Goal: Task Accomplishment & Management: Manage account settings

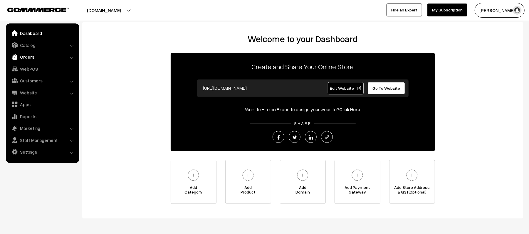
click at [26, 57] on link "Orders" at bounding box center [42, 57] width 70 height 11
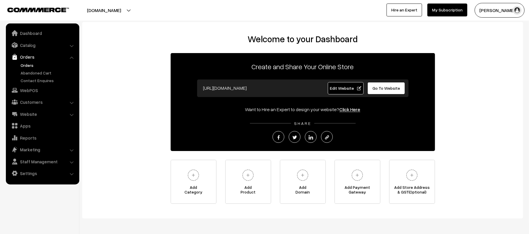
click at [26, 66] on link "Orders" at bounding box center [48, 65] width 58 height 6
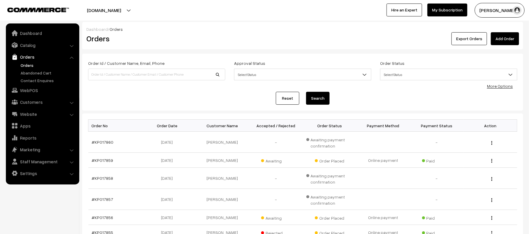
click at [503, 41] on link "Add Order" at bounding box center [505, 38] width 28 height 13
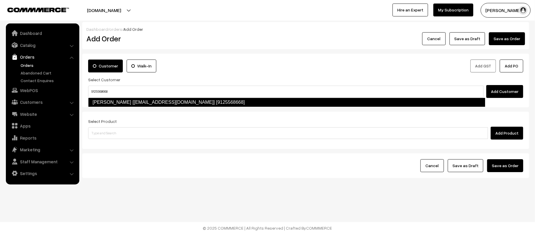
click at [127, 100] on link "Deepak singh [Deepakvns22@gmail.com] [9125568668]" at bounding box center [286, 102] width 397 height 9
type input "9125568668"
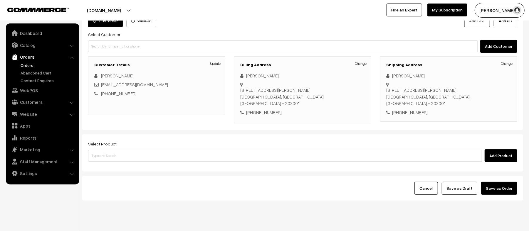
scroll to position [46, 0]
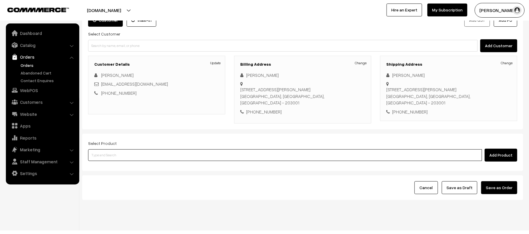
click at [117, 150] on input at bounding box center [285, 155] width 394 height 12
click at [134, 149] on input at bounding box center [285, 155] width 394 height 12
type input "HARD"
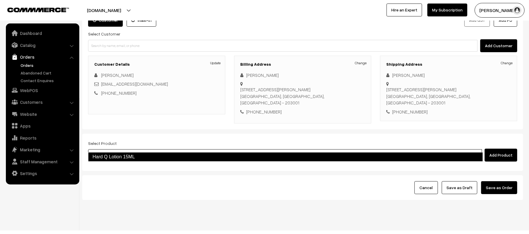
click at [129, 160] on link "Hard Q Lotion 15ML" at bounding box center [285, 156] width 395 height 9
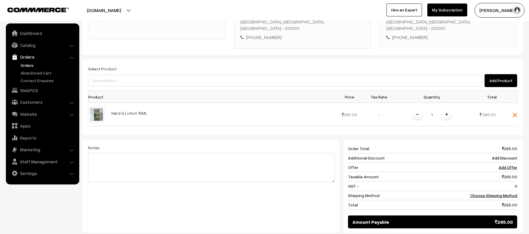
scroll to position [124, 0]
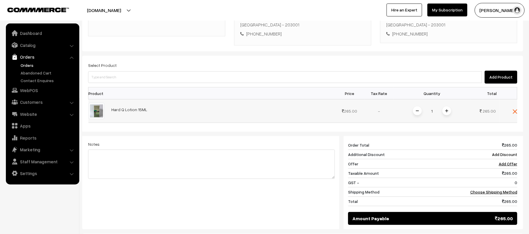
click at [445, 107] on div "1" at bounding box center [432, 111] width 44 height 10
click at [445, 107] on span at bounding box center [446, 111] width 9 height 9
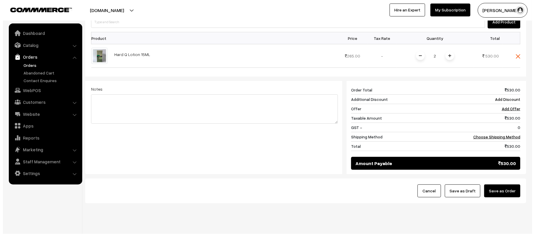
scroll to position [183, 0]
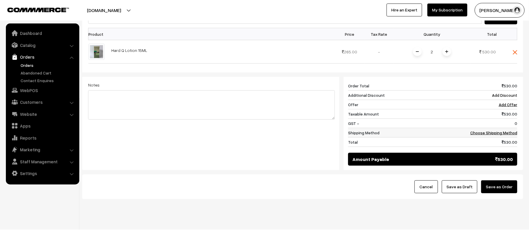
click at [499, 130] on link "Choose Shipping Method" at bounding box center [493, 132] width 47 height 5
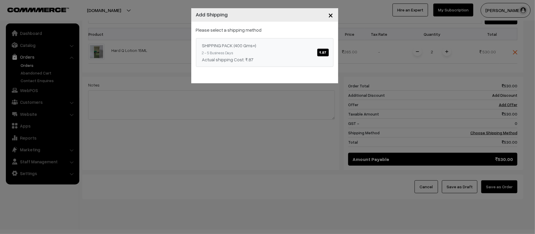
click at [264, 47] on div "SHIPPING PACK (400 Gms+) ₹.87" at bounding box center [264, 45] width 125 height 7
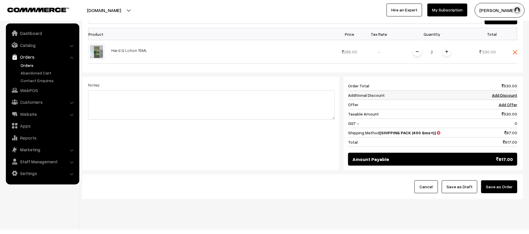
click at [509, 93] on link "Add Discount" at bounding box center [504, 95] width 25 height 5
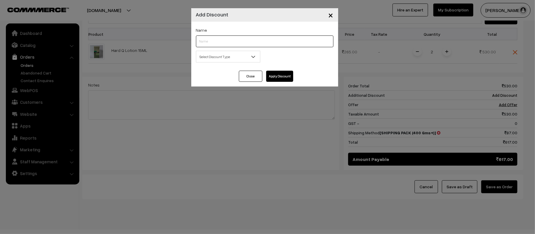
click at [223, 43] on input "text" at bounding box center [264, 42] width 137 height 12
type input "DISCOUNT"
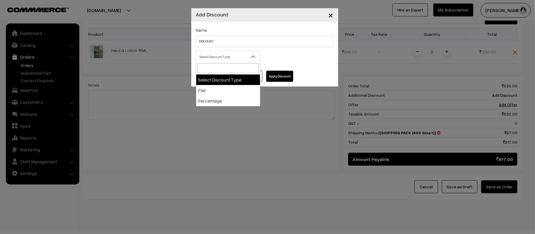
click at [226, 55] on span "Select Discount Type" at bounding box center [228, 57] width 64 height 10
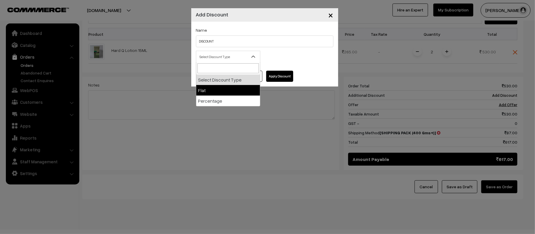
select select "flat"
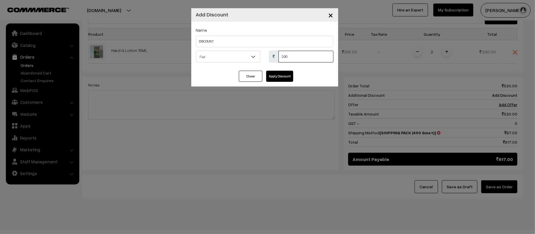
click at [294, 60] on input "0.00" at bounding box center [305, 57] width 55 height 12
type input "32"
click at [275, 77] on button "Apply Discount" at bounding box center [279, 76] width 27 height 11
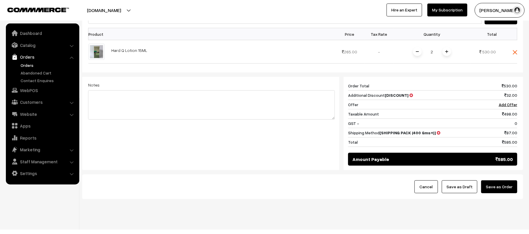
click at [499, 181] on button "Save as Order" at bounding box center [499, 187] width 36 height 13
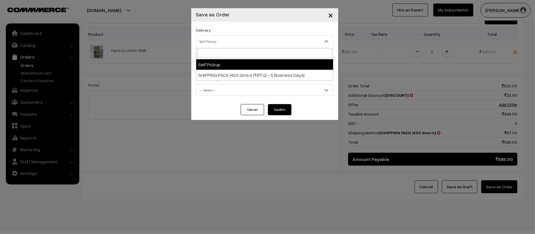
click at [218, 37] on span "Self Pickup" at bounding box center [264, 41] width 137 height 10
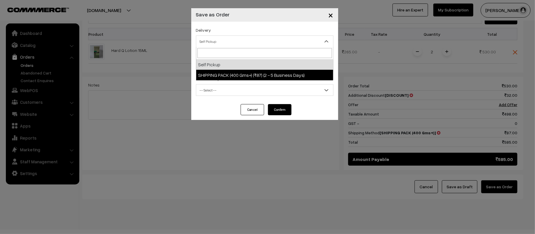
select select "SG1"
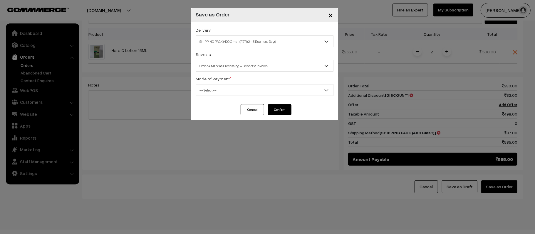
click at [207, 68] on span "Order + Mark as Processing + Generate Invoice" at bounding box center [264, 66] width 137 height 10
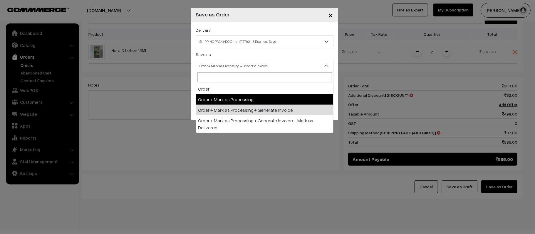
drag, startPoint x: 208, startPoint y: 84, endPoint x: 209, endPoint y: 99, distance: 15.0
select select "2"
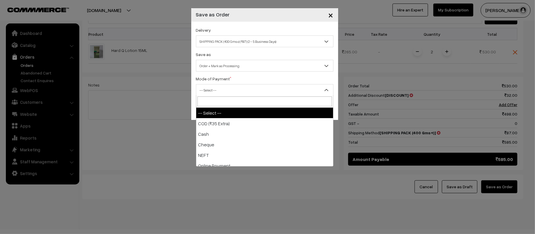
click at [210, 90] on span "-- Select --" at bounding box center [264, 90] width 137 height 10
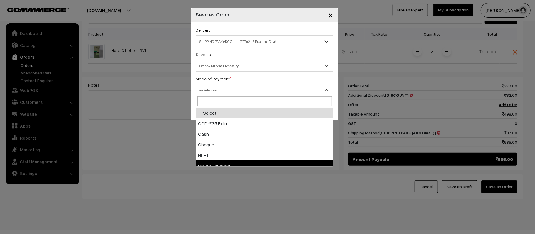
select select "5"
checkbox input "true"
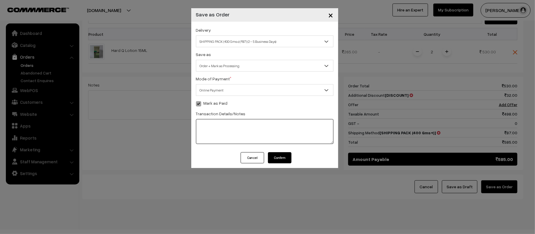
click at [278, 137] on textarea at bounding box center [264, 131] width 137 height 25
click at [258, 140] on textarea at bounding box center [264, 131] width 137 height 25
type textarea "ONLINE"
click at [285, 154] on button "Confirm" at bounding box center [279, 157] width 23 height 11
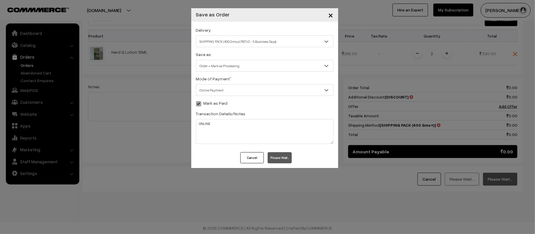
scroll to position [173, 0]
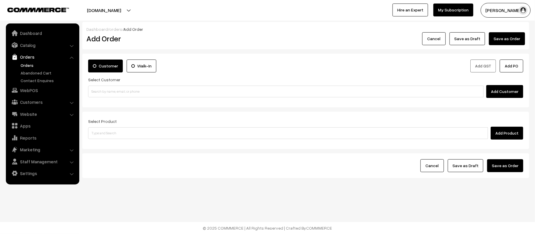
click at [28, 65] on link "Orders" at bounding box center [48, 65] width 58 height 6
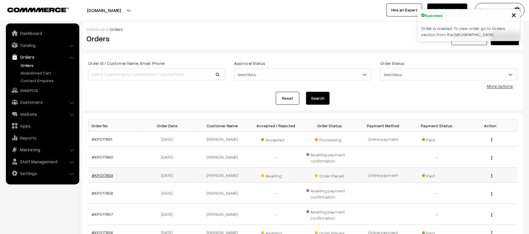
click at [99, 176] on link "#KP017859" at bounding box center [102, 175] width 21 height 5
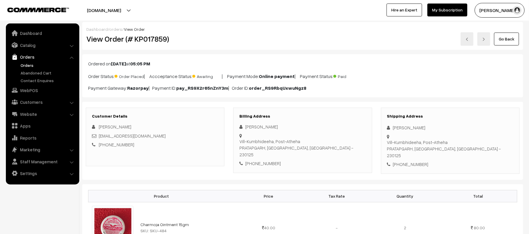
click at [30, 64] on link "Orders" at bounding box center [48, 65] width 58 height 6
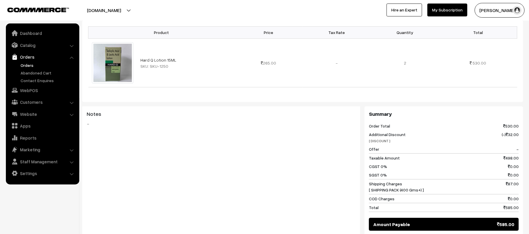
scroll to position [235, 0]
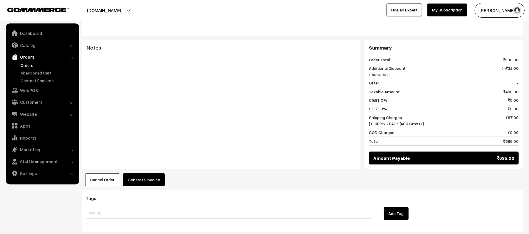
click at [211, 100] on div "Notes -" at bounding box center [221, 104] width 278 height 129
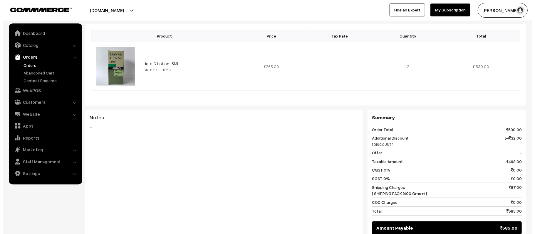
scroll to position [196, 0]
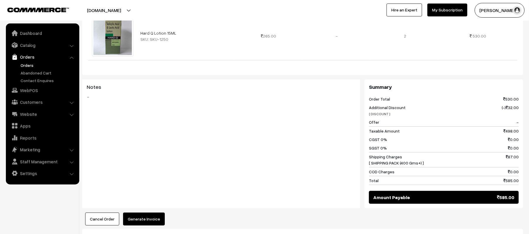
click at [154, 206] on div "Product Price Tax Rate Quantity Total Hard Q Lotion 15ML SKU: SKU-1250 265.00" at bounding box center [302, 110] width 441 height 232
click at [154, 213] on button "Generate Invoice" at bounding box center [144, 219] width 42 height 13
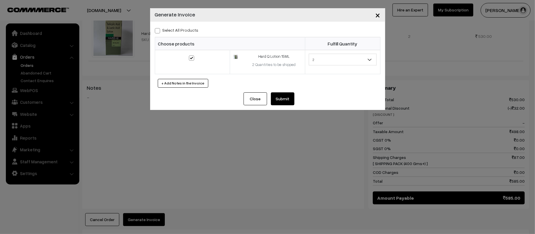
click at [286, 105] on button "Submit" at bounding box center [282, 98] width 23 height 13
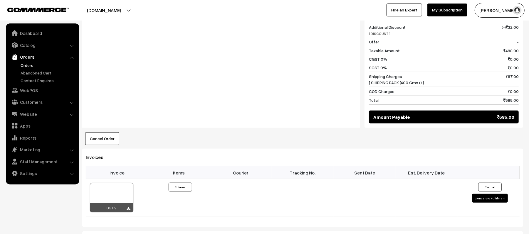
scroll to position [349, 0]
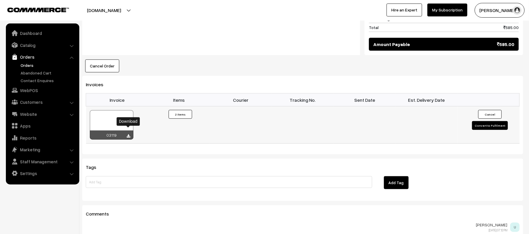
click at [127, 134] on icon at bounding box center [129, 136] width 4 height 4
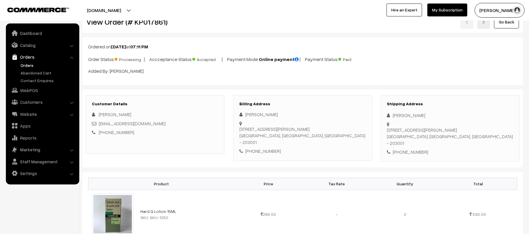
scroll to position [0, 0]
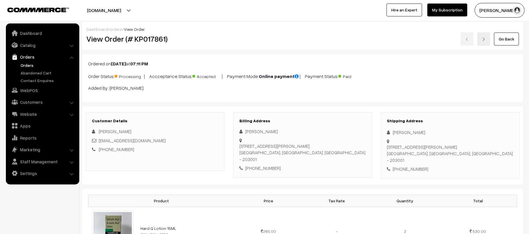
click at [25, 66] on link "Orders" at bounding box center [48, 65] width 58 height 6
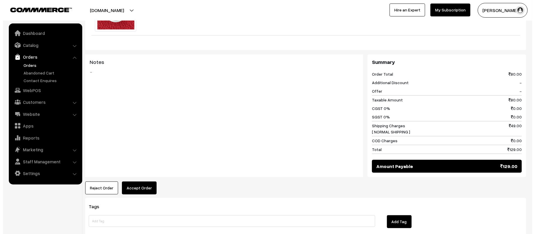
scroll to position [255, 0]
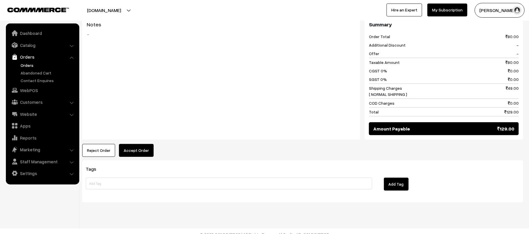
click at [128, 145] on button "Accept Order" at bounding box center [136, 150] width 35 height 13
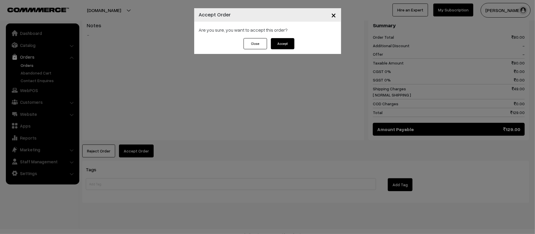
click at [280, 44] on button "Accept" at bounding box center [282, 43] width 23 height 11
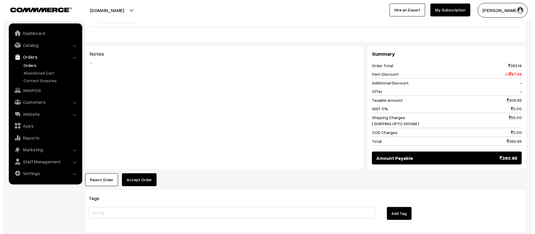
scroll to position [254, 0]
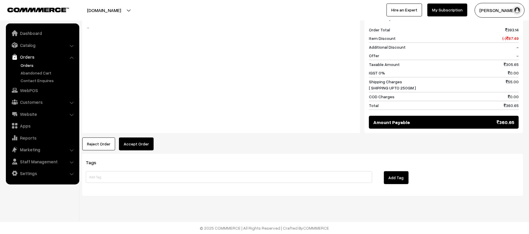
click at [139, 147] on button "Accept Order" at bounding box center [136, 144] width 35 height 13
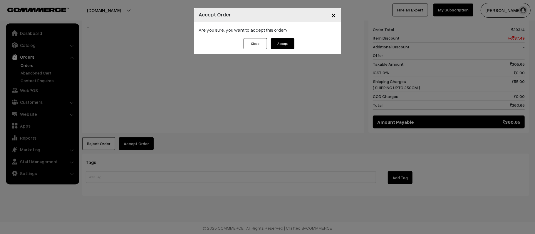
click at [281, 45] on button "Accept" at bounding box center [282, 43] width 23 height 11
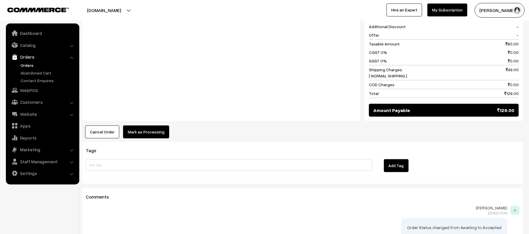
click at [132, 126] on button "Mark as Processing" at bounding box center [146, 132] width 46 height 13
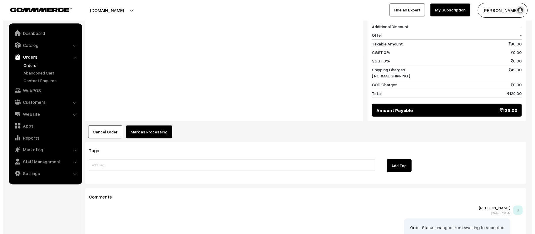
scroll to position [275, 0]
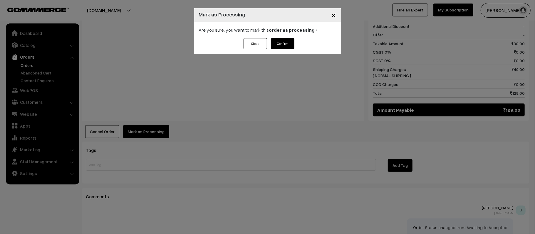
click at [287, 47] on button "Confirm" at bounding box center [282, 43] width 23 height 11
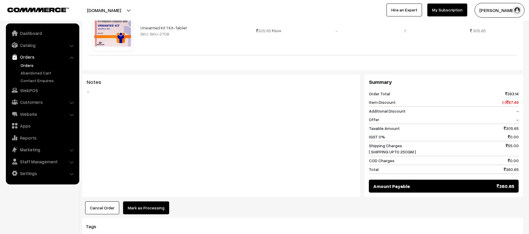
scroll to position [274, 0]
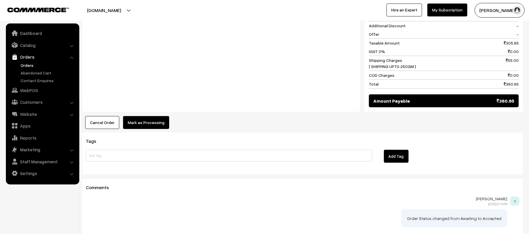
click at [152, 103] on div "Notes -" at bounding box center [221, 50] width 278 height 123
click at [152, 121] on button "Mark as Processing" at bounding box center [146, 122] width 46 height 13
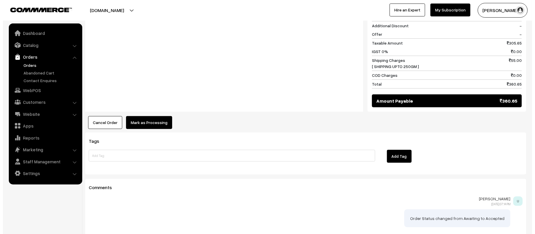
scroll to position [275, 0]
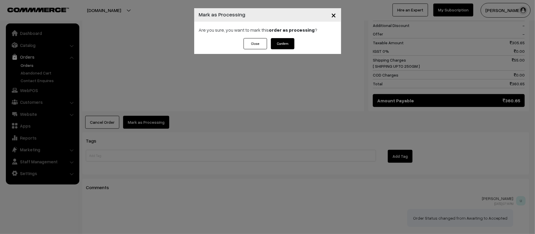
click at [288, 44] on button "Confirm" at bounding box center [282, 43] width 23 height 11
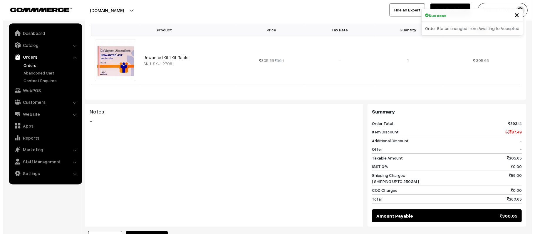
scroll to position [235, 0]
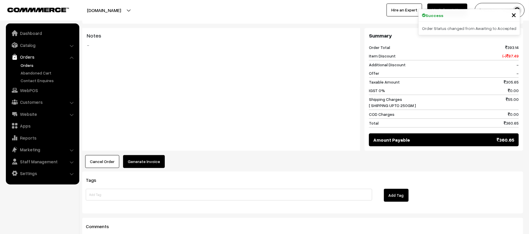
click at [138, 157] on button "Generate Invoice" at bounding box center [144, 161] width 42 height 13
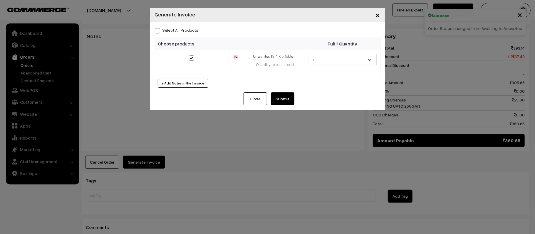
click at [284, 99] on button "Submit" at bounding box center [282, 98] width 23 height 13
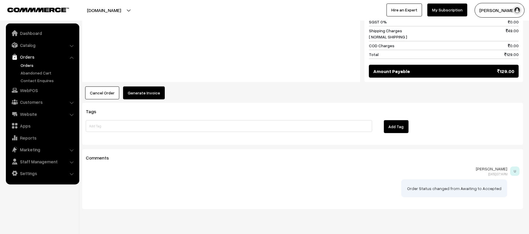
click at [146, 87] on button "Generate Invoice" at bounding box center [144, 93] width 42 height 13
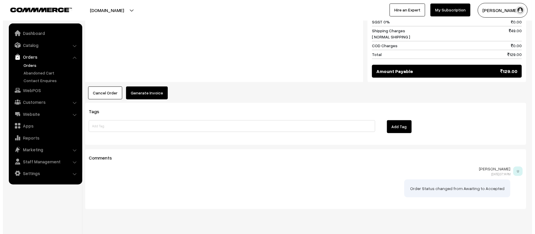
scroll to position [314, 0]
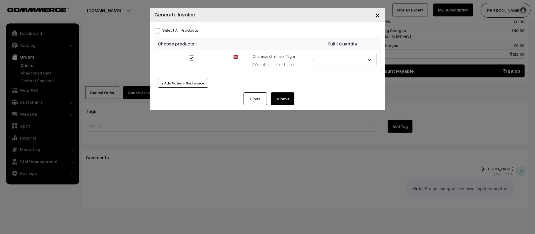
click at [280, 102] on button "Submit" at bounding box center [282, 98] width 23 height 13
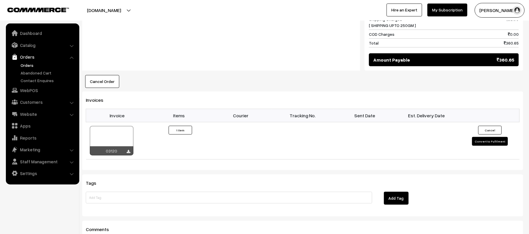
scroll to position [430, 0]
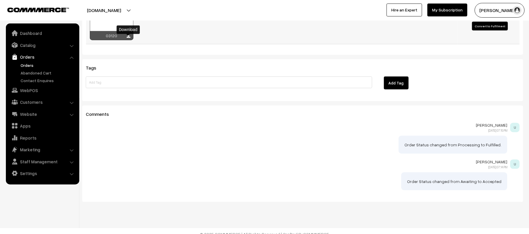
click at [128, 38] on icon at bounding box center [129, 37] width 4 height 4
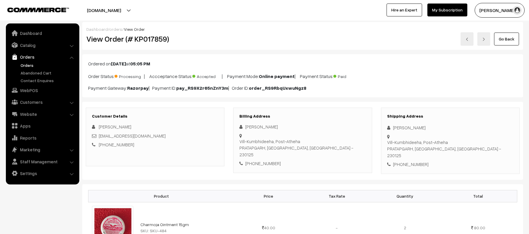
scroll to position [313, 0]
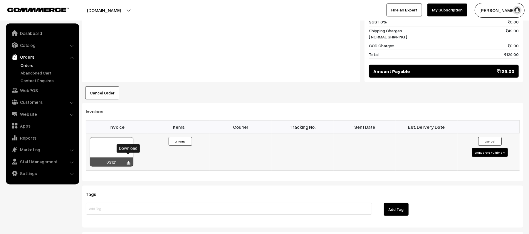
click at [127, 161] on icon at bounding box center [129, 163] width 4 height 4
click at [228, 58] on div "Notes -" at bounding box center [221, 20] width 278 height 123
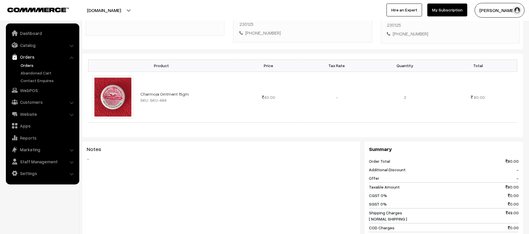
scroll to position [0, 0]
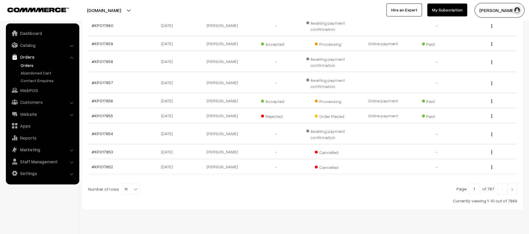
scroll to position [147, 0]
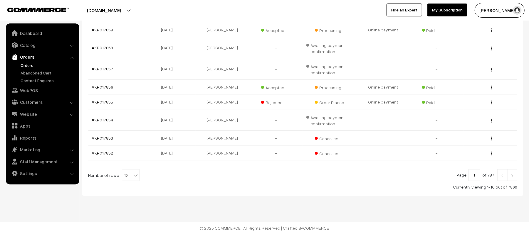
click at [28, 63] on link "Orders" at bounding box center [48, 65] width 58 height 6
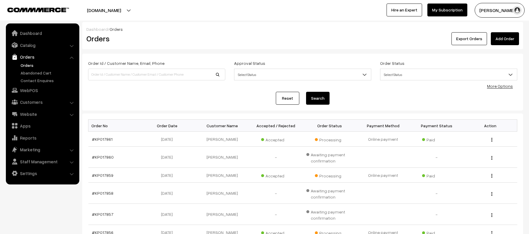
scroll to position [117, 0]
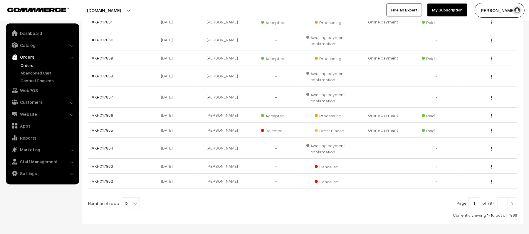
click at [24, 65] on link "Orders" at bounding box center [48, 65] width 58 height 6
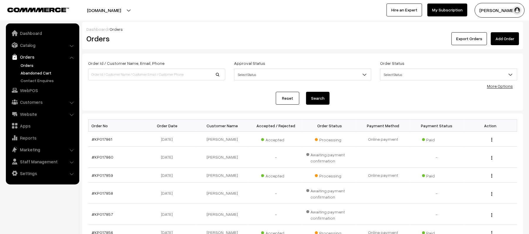
click at [28, 72] on link "Abandoned Cart" at bounding box center [48, 73] width 58 height 6
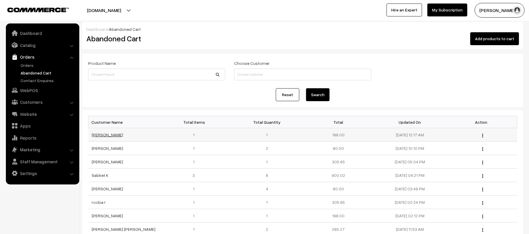
click at [105, 137] on link "[PERSON_NAME]" at bounding box center [107, 134] width 31 height 5
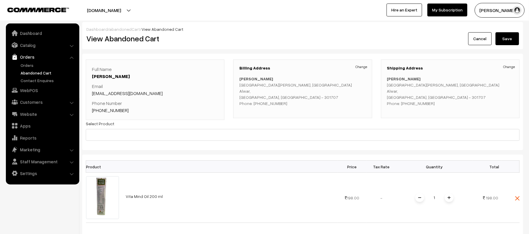
click at [110, 110] on link "+91 8115370343" at bounding box center [110, 110] width 37 height 6
click at [41, 74] on link "Abandoned Cart" at bounding box center [48, 73] width 58 height 6
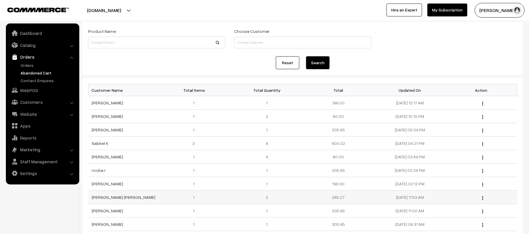
scroll to position [78, 0]
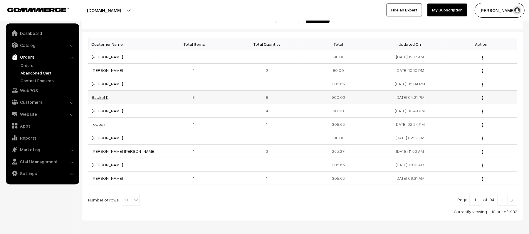
click at [93, 97] on link "Sabket K" at bounding box center [100, 97] width 17 height 5
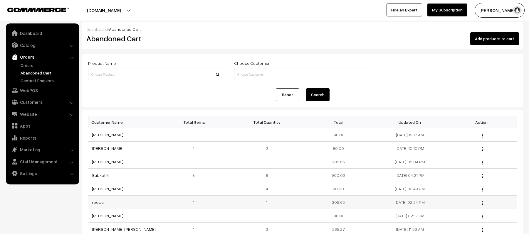
scroll to position [78, 0]
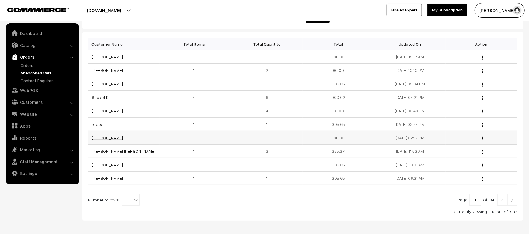
click at [100, 140] on link "Deepak Mishra" at bounding box center [107, 137] width 31 height 5
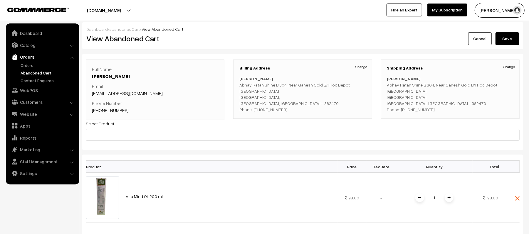
click at [112, 111] on link "+91 8980668020" at bounding box center [110, 110] width 37 height 6
click at [35, 73] on link "Abandoned Cart" at bounding box center [48, 73] width 58 height 6
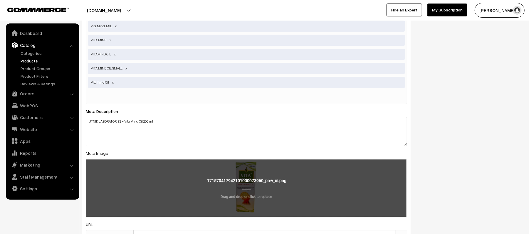
scroll to position [1014, 0]
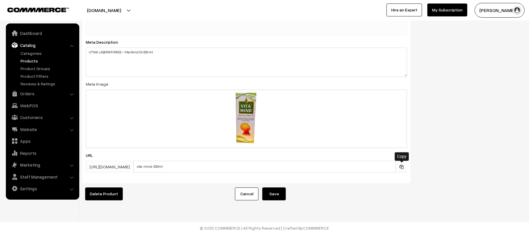
click at [402, 165] on icon at bounding box center [401, 167] width 4 height 4
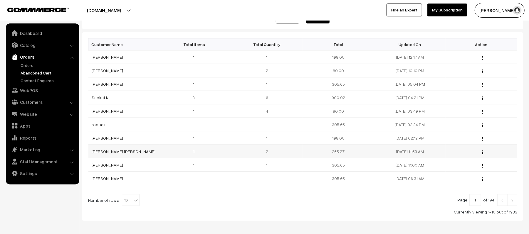
scroll to position [78, 0]
click at [514, 202] on img at bounding box center [511, 201] width 5 height 4
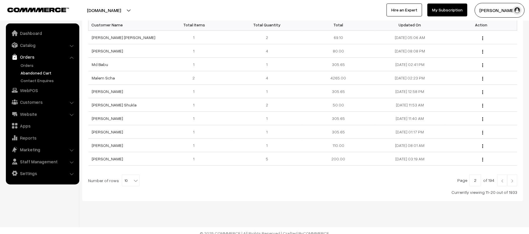
scroll to position [105, 0]
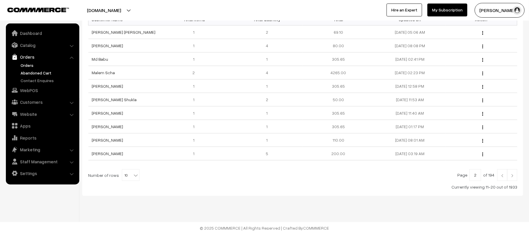
click at [29, 63] on link "Orders" at bounding box center [48, 65] width 58 height 6
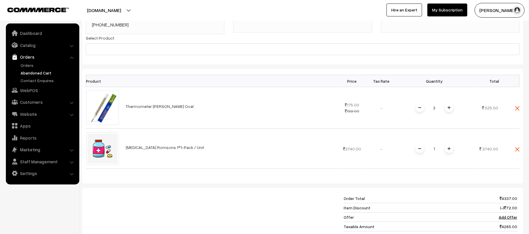
scroll to position [117, 0]
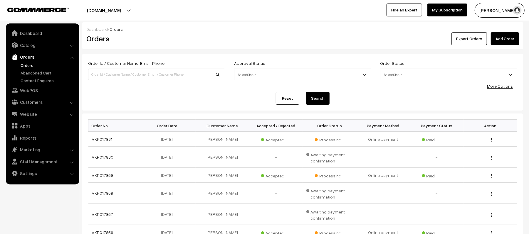
click at [26, 66] on link "Orders" at bounding box center [48, 65] width 58 height 6
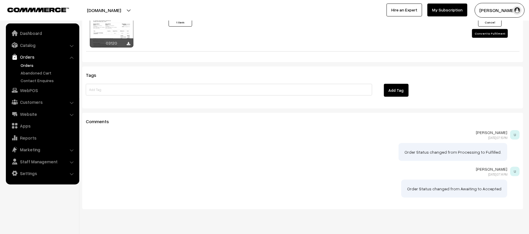
scroll to position [423, 0]
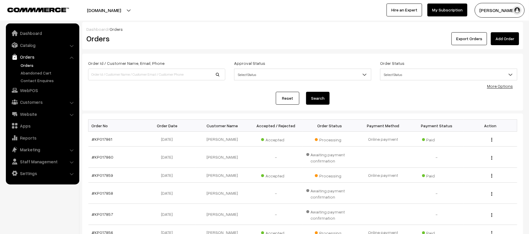
click at [127, 92] on div "Reset Search" at bounding box center [302, 98] width 429 height 13
click at [32, 65] on link "Orders" at bounding box center [48, 65] width 58 height 6
click at [40, 75] on link "Abandoned Cart" at bounding box center [48, 73] width 58 height 6
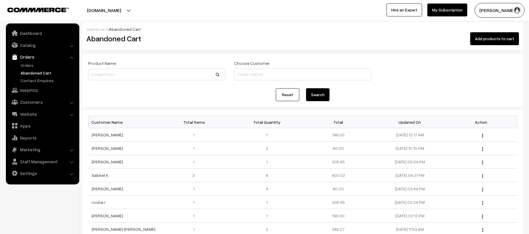
click at [128, 96] on div "Reset Search" at bounding box center [302, 94] width 429 height 13
click at [26, 66] on link "Orders" at bounding box center [48, 65] width 58 height 6
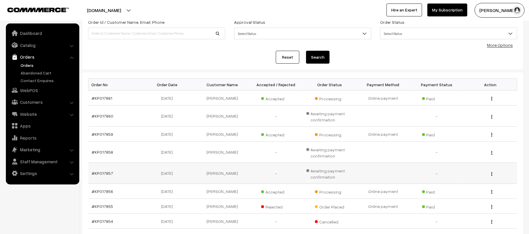
scroll to position [78, 0]
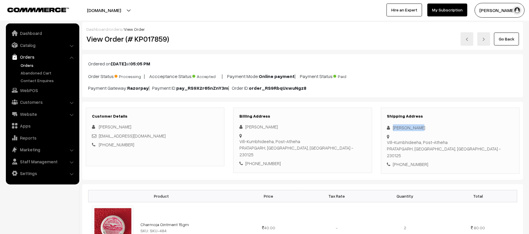
drag, startPoint x: 428, startPoint y: 128, endPoint x: 387, endPoint y: 129, distance: 40.8
click at [387, 129] on div "[PERSON_NAME]" at bounding box center [450, 127] width 126 height 7
copy div "[PERSON_NAME]"
click at [409, 161] on div "+91 8081593914" at bounding box center [450, 164] width 126 height 7
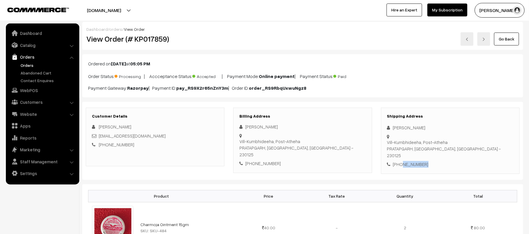
copy div "8081593914"
drag, startPoint x: 161, startPoint y: 134, endPoint x: 99, endPoint y: 137, distance: 62.3
click at [99, 137] on div "rinkimourya003@gmail.com" at bounding box center [155, 136] width 126 height 7
copy link "rinkimourya003@gmail.com"
drag, startPoint x: 394, startPoint y: 137, endPoint x: 488, endPoint y: 142, distance: 94.4
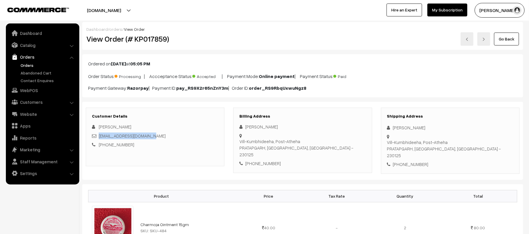
click at [488, 142] on div "Shipping Address rinki mourya Vill-Kumbhideeha, Post-Atheha PRATAPGARH, Uttar P…" at bounding box center [450, 141] width 139 height 66
copy div "Vill-Kumbhideeha, Post-Atheha PRATAPGARH, Uttar Pradesh, India - 230125"
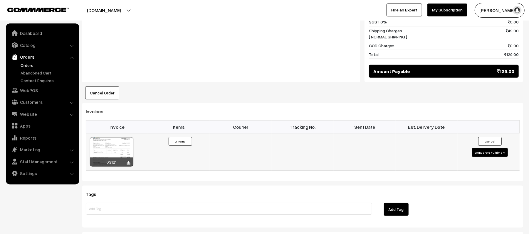
click at [483, 148] on button "Convert to Fulfilment" at bounding box center [490, 152] width 36 height 9
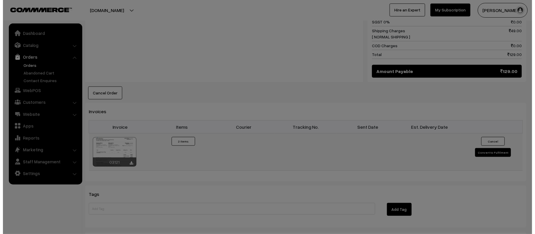
scroll to position [314, 0]
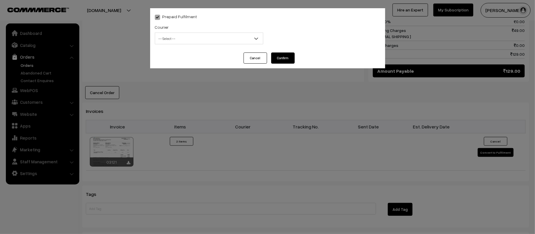
click at [203, 41] on span "-- Select --" at bounding box center [209, 38] width 108 height 10
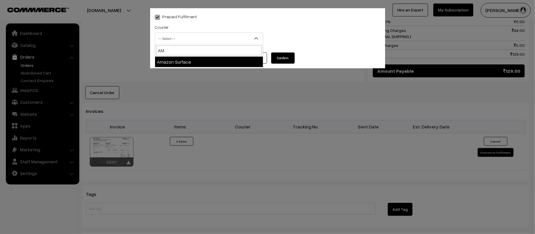
type input "AMA"
select select "5"
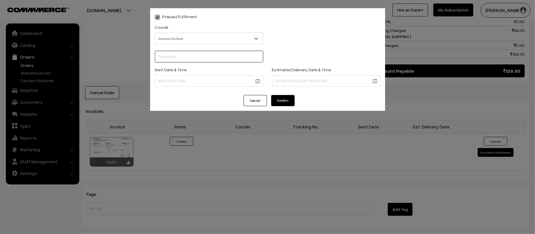
scroll to position [0, 0]
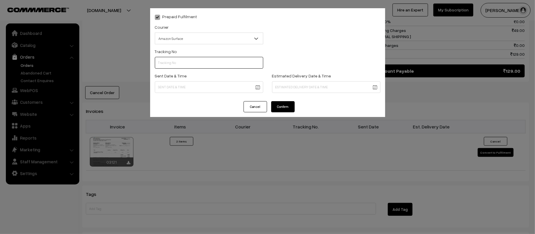
paste input "364260799945"
type input "364260799945"
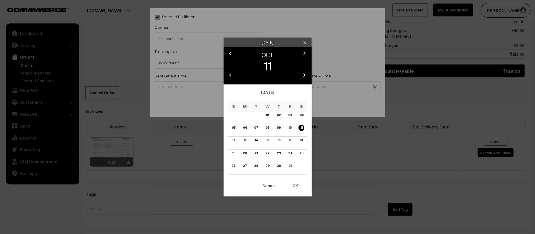
click at [199, 87] on body "Thank you for showing interest. Our team will call you shortly. Close kirtiphar…" at bounding box center [267, 26] width 535 height 681
click at [234, 141] on link "12" at bounding box center [233, 140] width 6 height 6
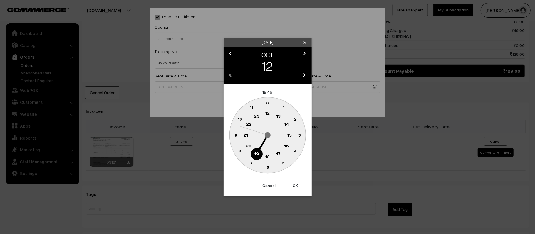
click at [268, 112] on text "12" at bounding box center [267, 112] width 4 height 5
click at [236, 139] on circle at bounding box center [235, 135] width 12 height 12
type input "12-10-2025 12:45"
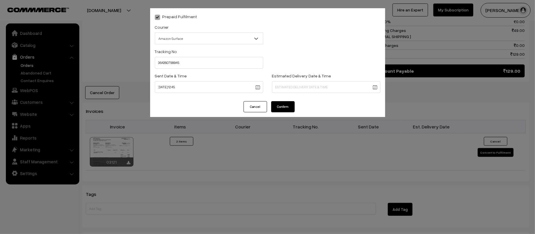
click at [325, 81] on body "Thank you for showing interest. Our team will call you shortly. Close kirtiphar…" at bounding box center [267, 26] width 535 height 681
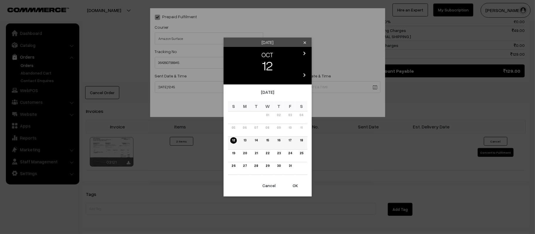
click at [290, 140] on link "17" at bounding box center [290, 140] width 6 height 6
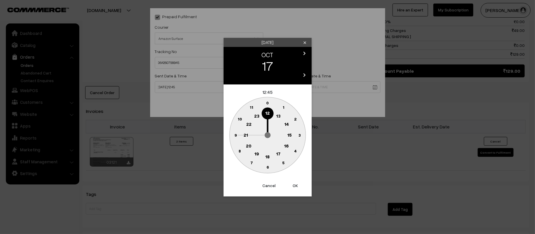
click at [241, 135] on circle at bounding box center [246, 135] width 12 height 12
click at [266, 169] on g "0 5 10 15 20 25 30 35 40 45 50 55" at bounding box center [267, 135] width 76 height 76
click at [265, 168] on text "30" at bounding box center [267, 167] width 5 height 5
type input "17-10-2025 21:30"
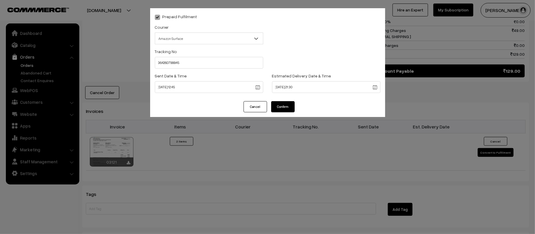
click at [287, 104] on button "Confirm" at bounding box center [282, 106] width 23 height 11
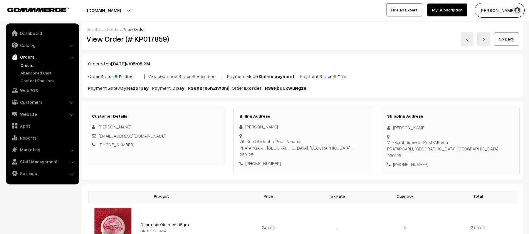
scroll to position [313, 0]
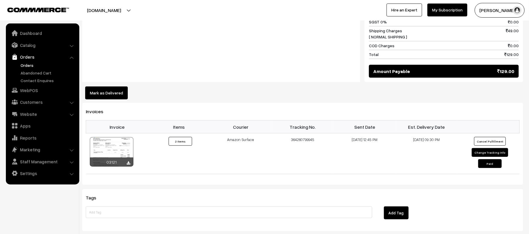
click at [25, 64] on link "Orders" at bounding box center [48, 65] width 58 height 6
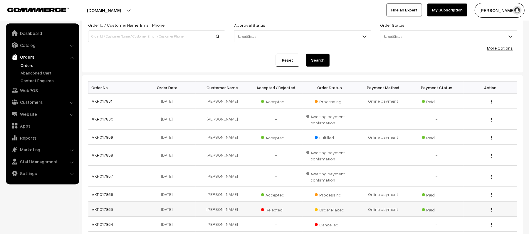
scroll to position [78, 0]
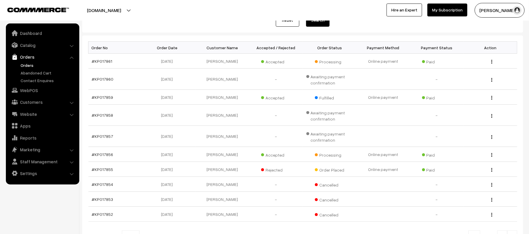
click at [206, 17] on div at bounding box center [130, 10] width 259 height 15
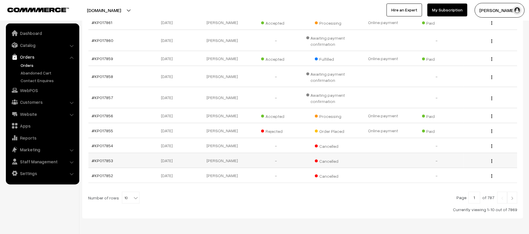
scroll to position [141, 0]
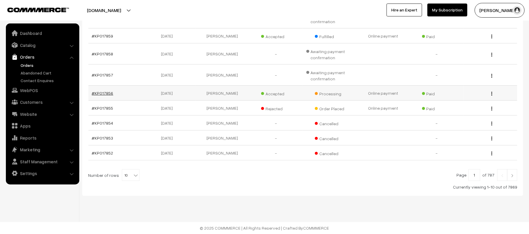
click at [100, 93] on link "#KP017856" at bounding box center [102, 93] width 21 height 5
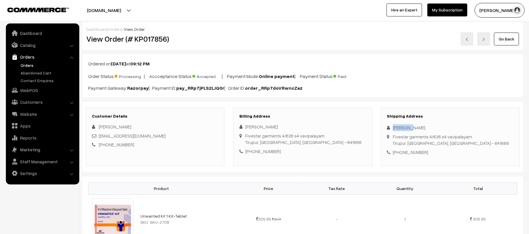
click at [388, 131] on div "Sabir Sk" at bounding box center [450, 127] width 126 height 7
click at [403, 152] on div "+91 8072532567" at bounding box center [450, 152] width 126 height 7
copy div "8072532567"
drag, startPoint x: 145, startPoint y: 137, endPoint x: 100, endPoint y: 137, distance: 45.2
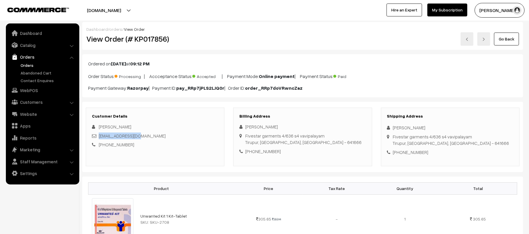
click at [100, 137] on div "sabirjrr@gmail.com" at bounding box center [155, 136] width 126 height 7
copy link "sabirjrr@gmail.com"
drag, startPoint x: 394, startPoint y: 136, endPoint x: 464, endPoint y: 142, distance: 70.4
click at [464, 142] on div "Fivestar garments 4/636 s4 vavipalayam Tirupur, Tamil Nadu, India - 641666" at bounding box center [451, 140] width 116 height 13
copy div "Fivestar garments 4/636 s4 vavipalayam Tirupur, Tamil Nadu, India - 641666"
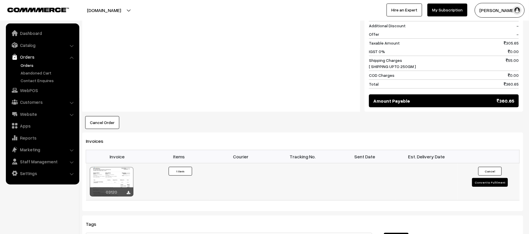
click at [487, 185] on button "Convert to Fulfilment" at bounding box center [490, 182] width 36 height 9
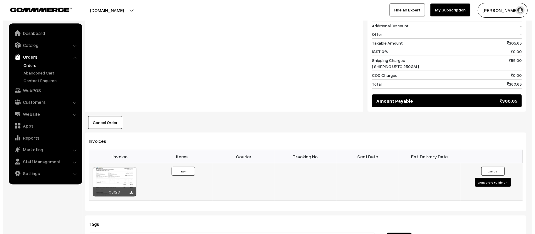
scroll to position [275, 0]
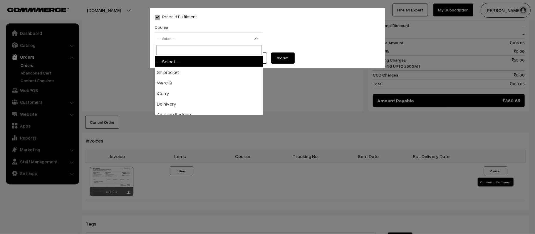
click at [186, 41] on span "-- Select --" at bounding box center [209, 38] width 108 height 10
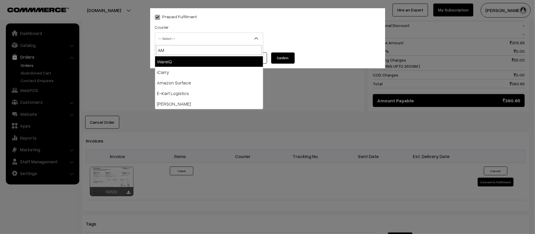
type input "AMA"
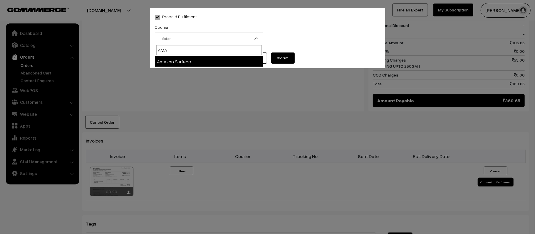
select select "5"
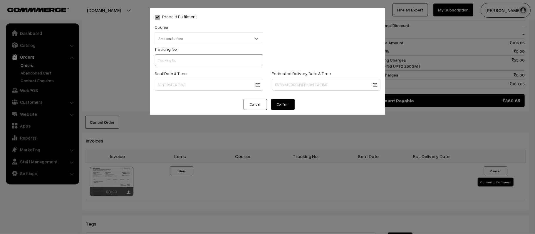
scroll to position [0, 0]
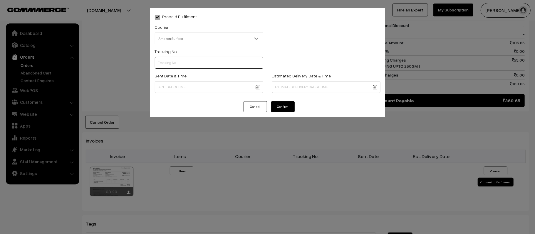
paste input "364260849305"
type input "364260849305"
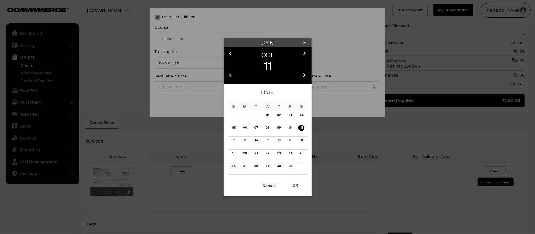
click at [220, 90] on body "Thank you for showing interest. Our team will call you shortly. Close kirtiphar…" at bounding box center [267, 61] width 535 height 672
click at [233, 141] on link "12" at bounding box center [233, 140] width 6 height 6
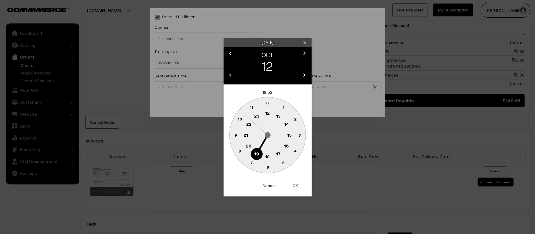
click at [267, 115] on text "12" at bounding box center [267, 112] width 4 height 5
click at [238, 137] on circle at bounding box center [235, 135] width 12 height 12
type input "12-10-2025 12:45"
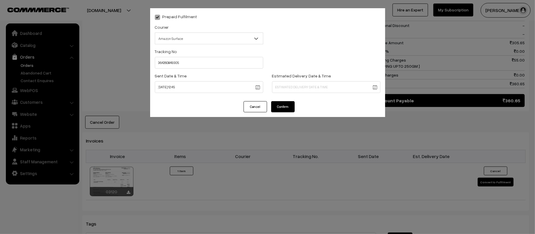
click at [339, 81] on body "Thank you for showing interest. Our team will call you shortly. Close kirtiphar…" at bounding box center [267, 61] width 535 height 672
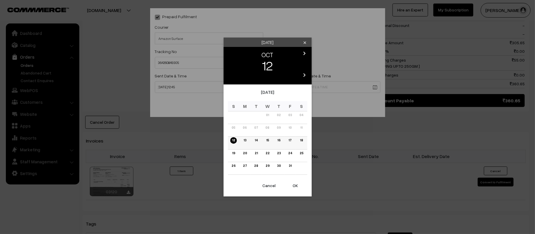
click at [289, 142] on link "17" at bounding box center [290, 140] width 6 height 6
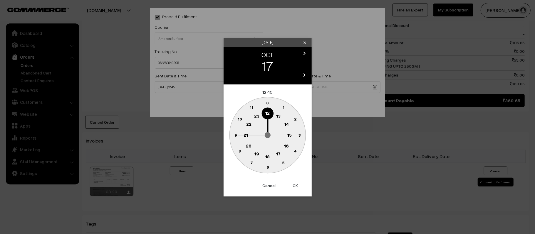
click at [248, 134] on circle at bounding box center [246, 135] width 12 height 12
click at [270, 168] on circle at bounding box center [267, 167] width 12 height 12
type input "17-10-2025 21:30"
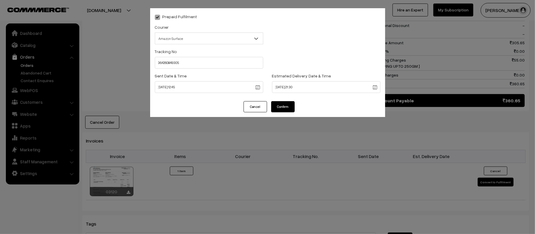
click at [273, 105] on button "Confirm" at bounding box center [282, 106] width 23 height 11
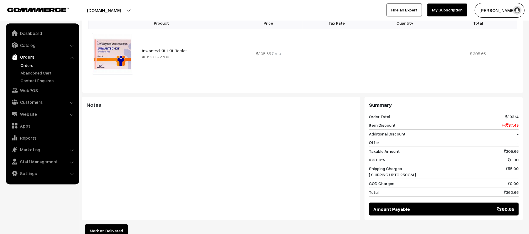
scroll to position [0, 0]
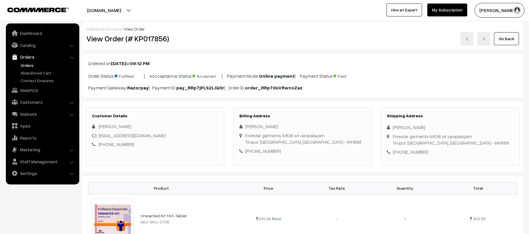
click at [23, 63] on link "Orders" at bounding box center [48, 65] width 58 height 6
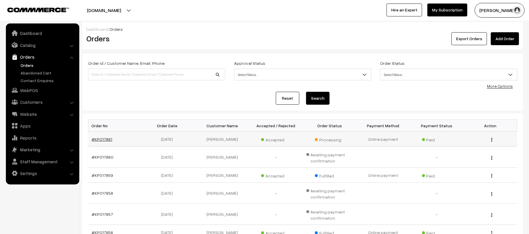
click at [106, 139] on link "#KP017861" at bounding box center [102, 139] width 21 height 5
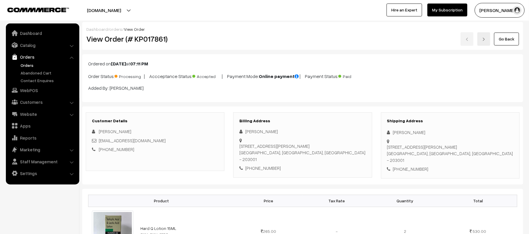
click at [414, 163] on div "Shipping Address [PERSON_NAME] [STREET_ADDRESS][PERSON_NAME] [PHONE_NUMBER]" at bounding box center [450, 145] width 139 height 66
click at [413, 163] on div "Shipping Address [PERSON_NAME] [STREET_ADDRESS][PERSON_NAME] [PHONE_NUMBER]" at bounding box center [450, 145] width 139 height 66
copy div "9125568668"
drag, startPoint x: 420, startPoint y: 132, endPoint x: 386, endPoint y: 127, distance: 34.3
click at [386, 127] on div "Shipping Address [PERSON_NAME] [STREET_ADDRESS][PERSON_NAME] [PHONE_NUMBER]" at bounding box center [450, 145] width 139 height 66
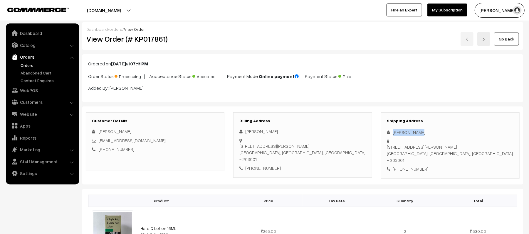
copy div "[PERSON_NAME]"
click at [411, 163] on div "Shipping Address [PERSON_NAME] [STREET_ADDRESS][PERSON_NAME] [PHONE_NUMBER]" at bounding box center [450, 145] width 139 height 66
click at [411, 162] on div "Shipping Address [PERSON_NAME] [STREET_ADDRESS][PERSON_NAME] [PHONE_NUMBER]" at bounding box center [450, 145] width 139 height 66
click at [412, 166] on div "[PHONE_NUMBER]" at bounding box center [450, 169] width 126 height 7
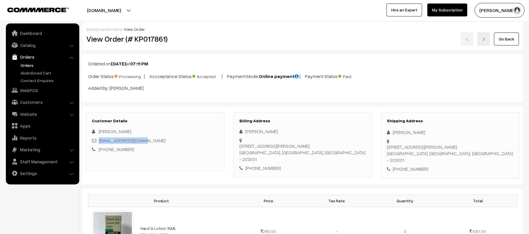
drag, startPoint x: 152, startPoint y: 142, endPoint x: 100, endPoint y: 142, distance: 51.7
click at [100, 142] on div "[EMAIL_ADDRESS][DOMAIN_NAME]" at bounding box center [155, 140] width 126 height 7
copy link "[EMAIL_ADDRESS][DOMAIN_NAME]"
drag, startPoint x: 393, startPoint y: 143, endPoint x: 488, endPoint y: 147, distance: 95.2
click at [488, 147] on div "Shipping Address [PERSON_NAME] [STREET_ADDRESS][PERSON_NAME] [PHONE_NUMBER]" at bounding box center [450, 145] width 139 height 66
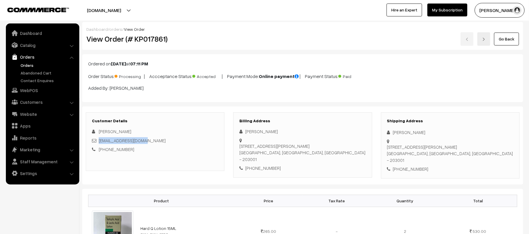
copy div "[STREET_ADDRESS][PERSON_NAME]"
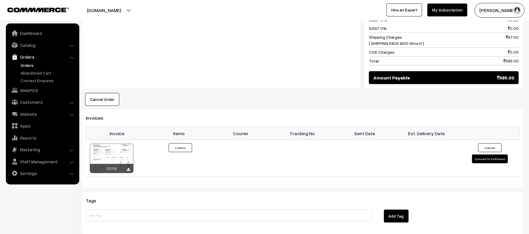
scroll to position [352, 0]
